Goal: Task Accomplishment & Management: Manage account settings

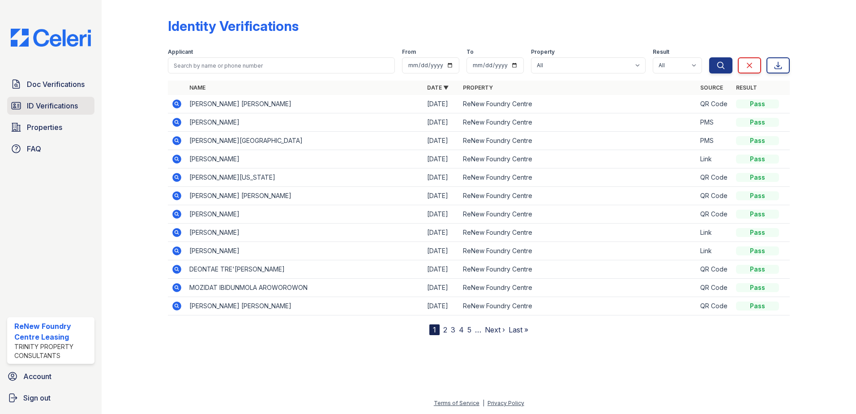
click at [48, 100] on span "ID Verifications" at bounding box center [52, 105] width 51 height 11
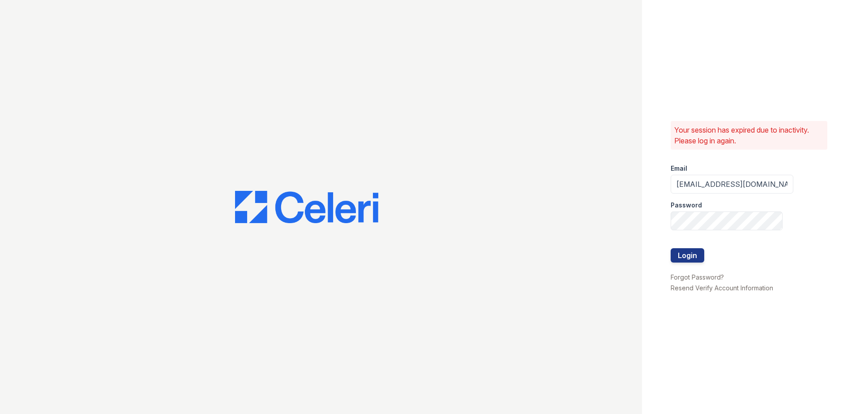
click at [693, 246] on div at bounding box center [731, 239] width 123 height 18
click at [688, 260] on button "Login" at bounding box center [687, 255] width 34 height 14
